Goal: Check status

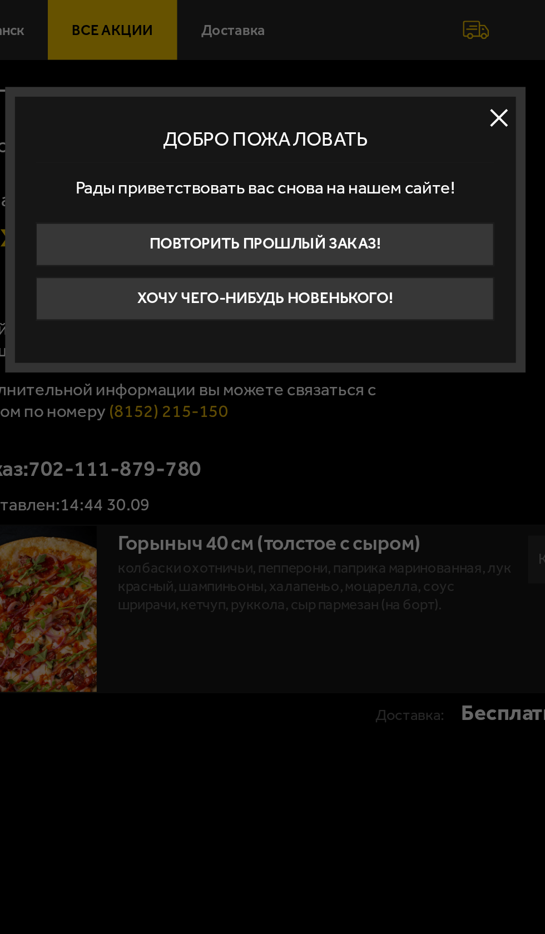
click at [392, 61] on button at bounding box center [392, 60] width 17 height 17
